Goal: Navigation & Orientation: Find specific page/section

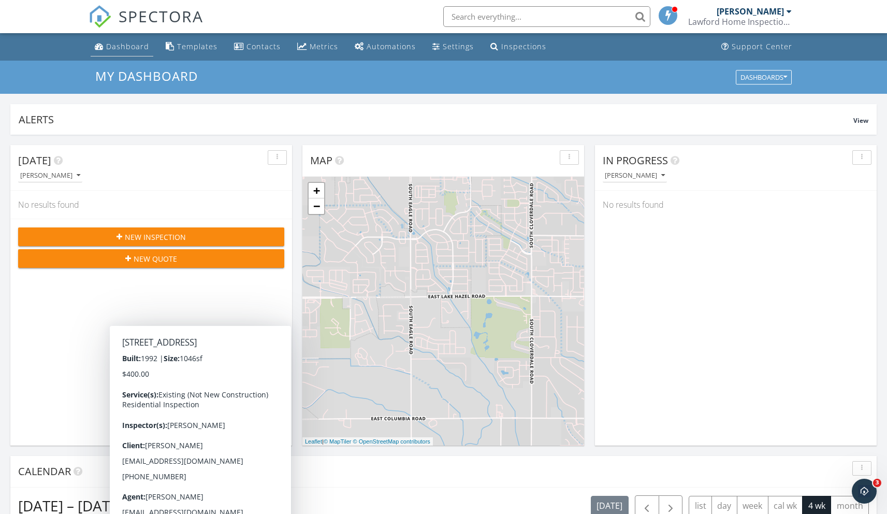
click at [131, 51] on div "Dashboard" at bounding box center [127, 46] width 43 height 10
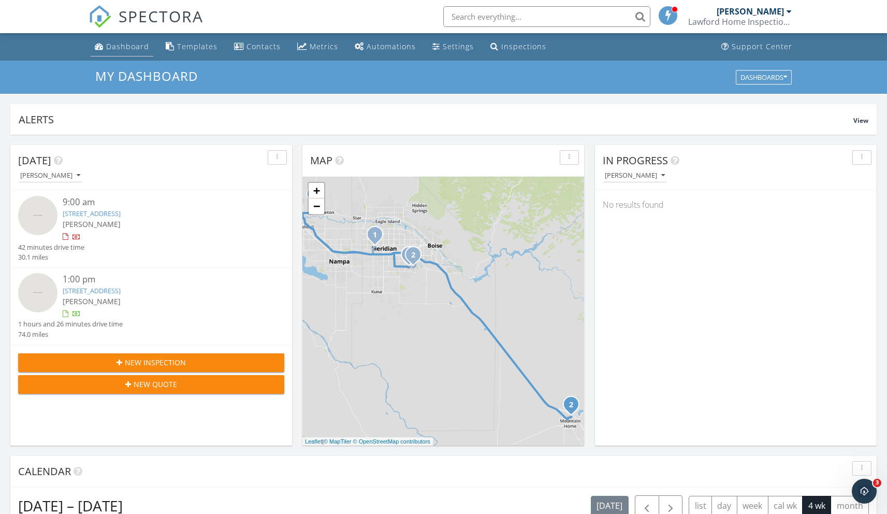
click at [124, 49] on div "Dashboard" at bounding box center [127, 46] width 43 height 10
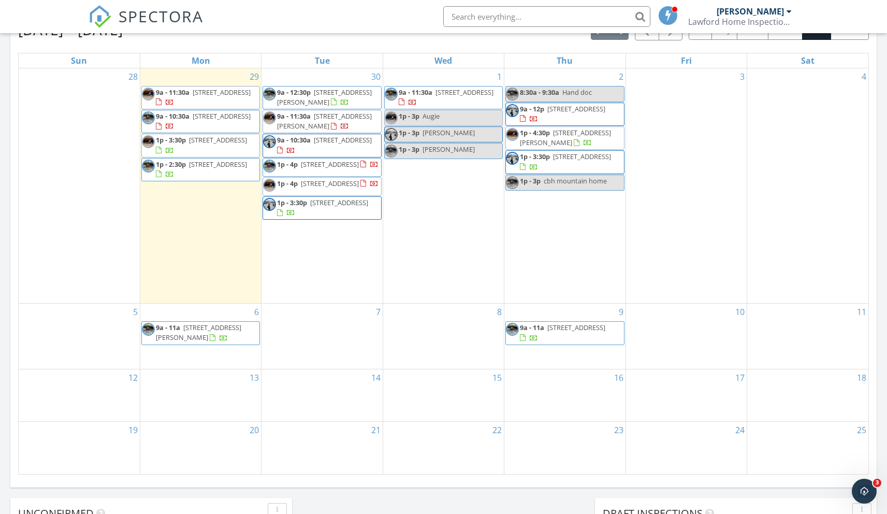
scroll to position [480, 0]
